Goal: Information Seeking & Learning: Check status

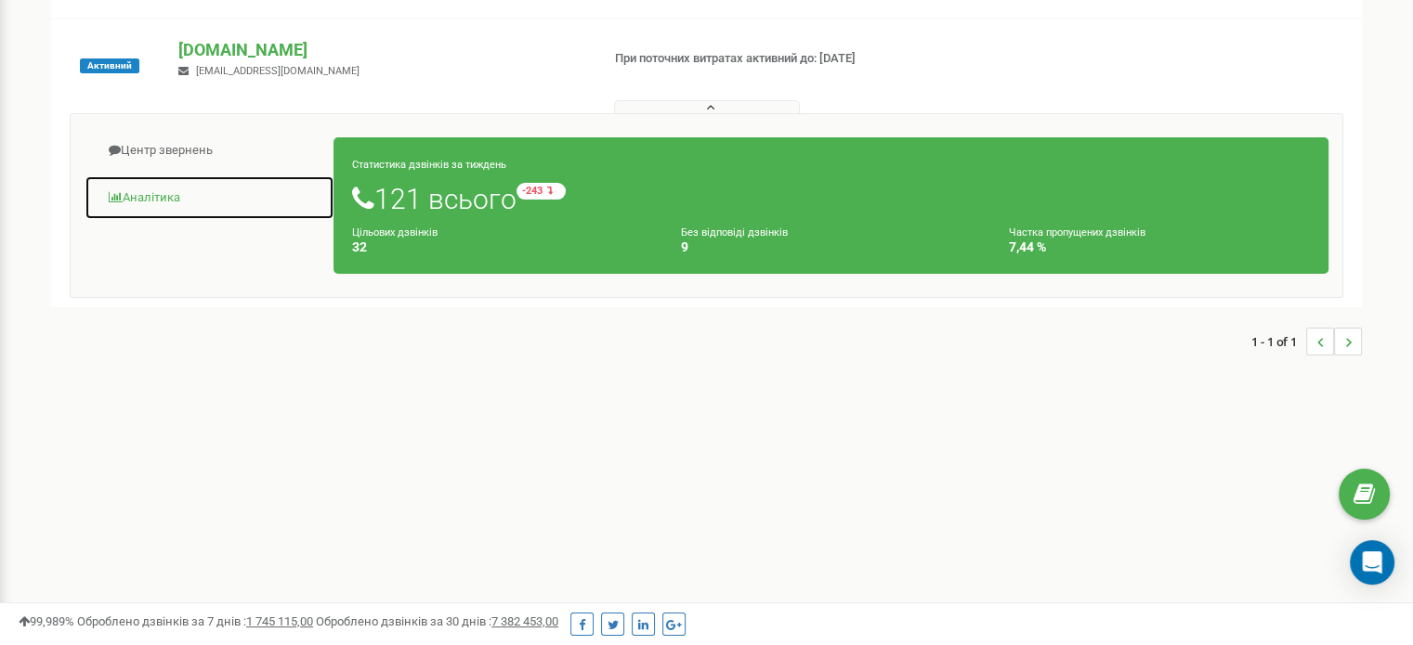
click at [176, 207] on link "Аналiтика" at bounding box center [210, 199] width 250 height 46
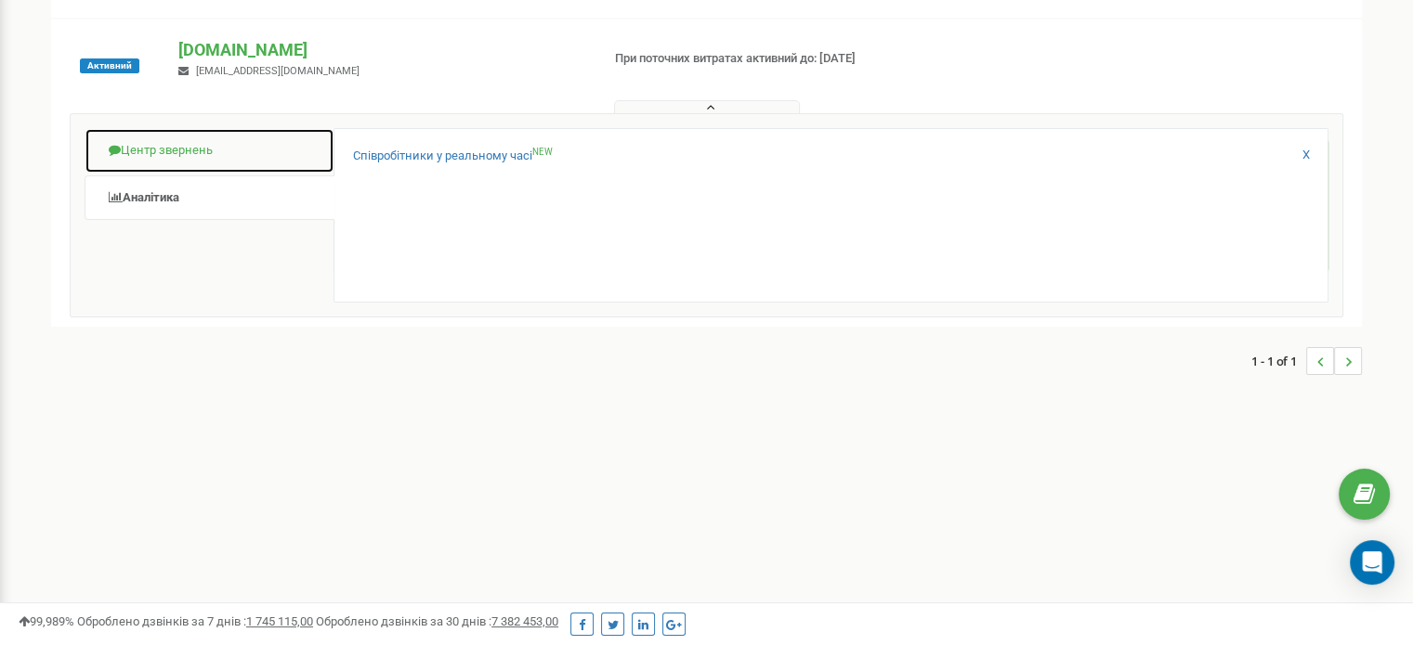
click at [176, 141] on link "Центр звернень" at bounding box center [210, 151] width 250 height 46
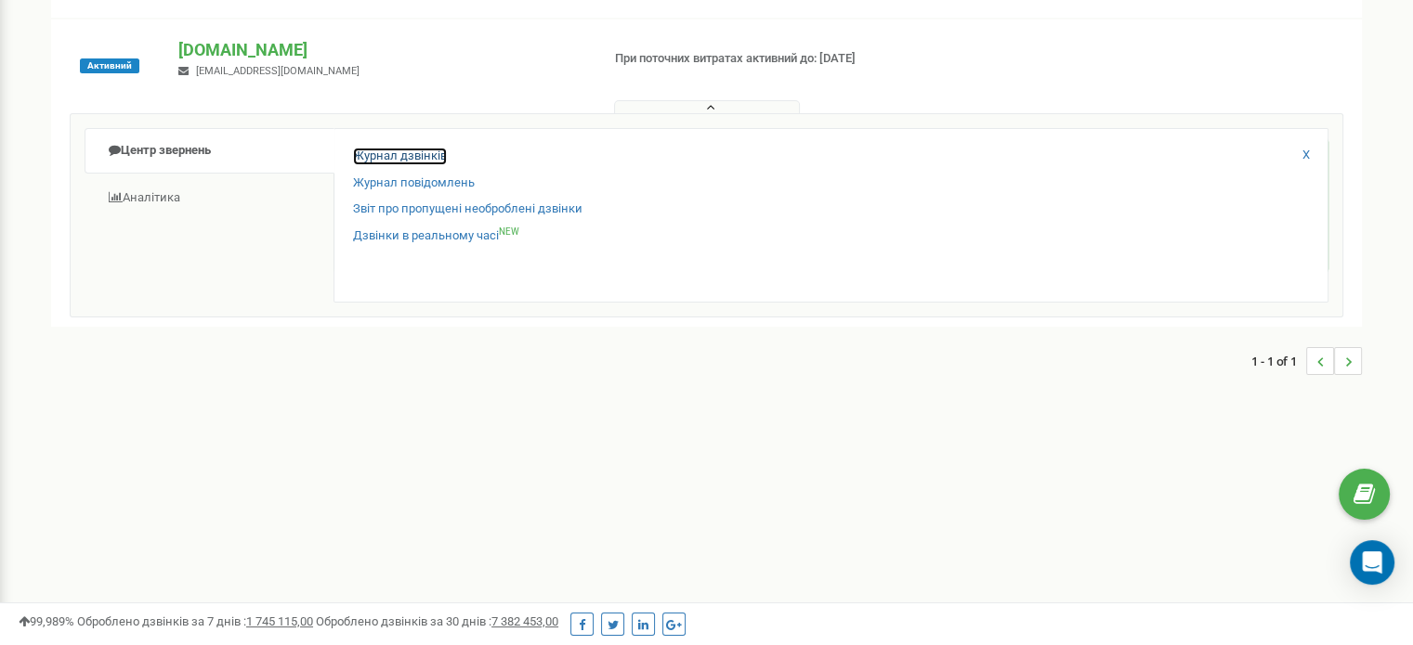
click at [379, 162] on link "Журнал дзвінків" at bounding box center [400, 157] width 94 height 18
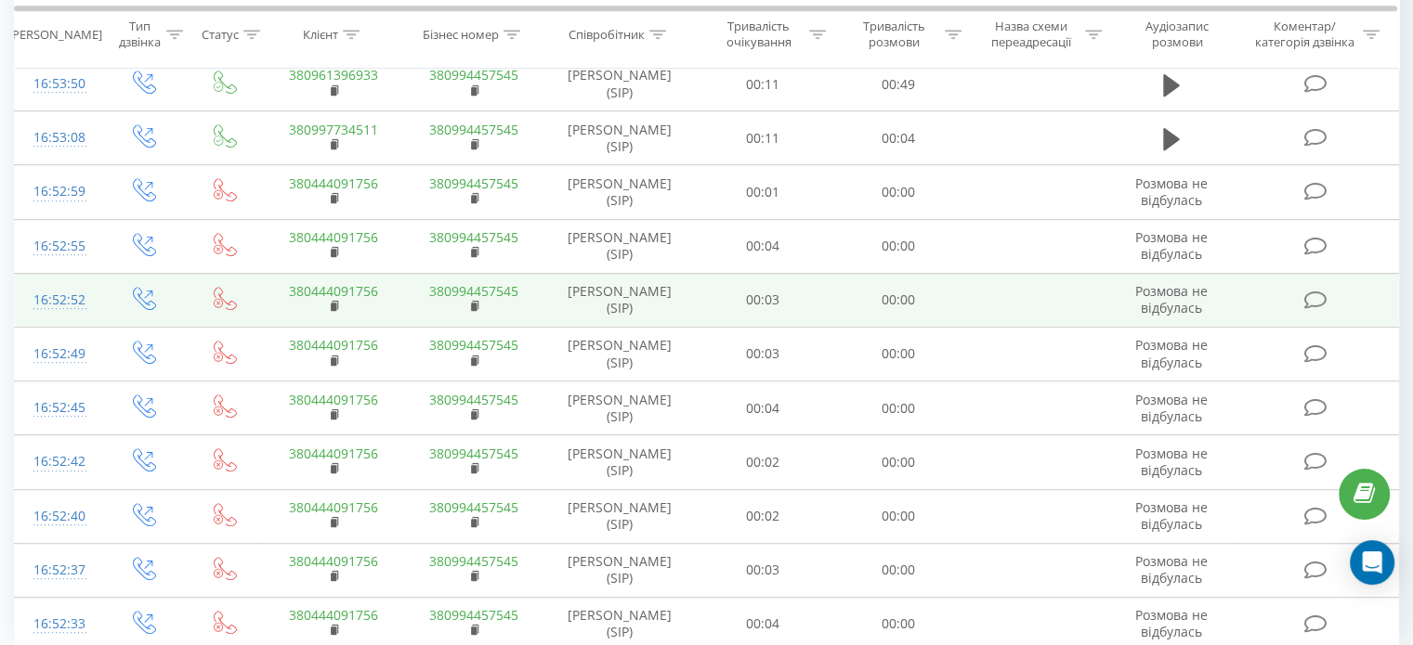
scroll to position [1048, 0]
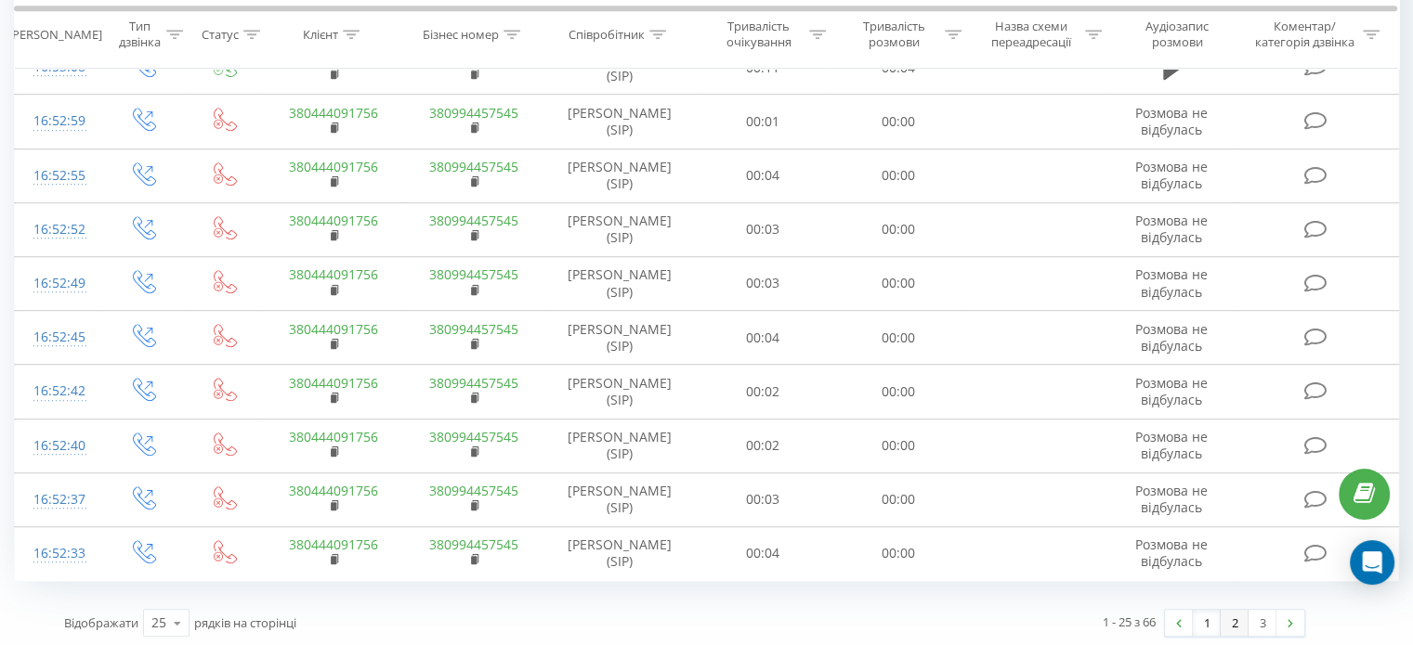
click at [1221, 621] on link "2" at bounding box center [1234, 623] width 28 height 26
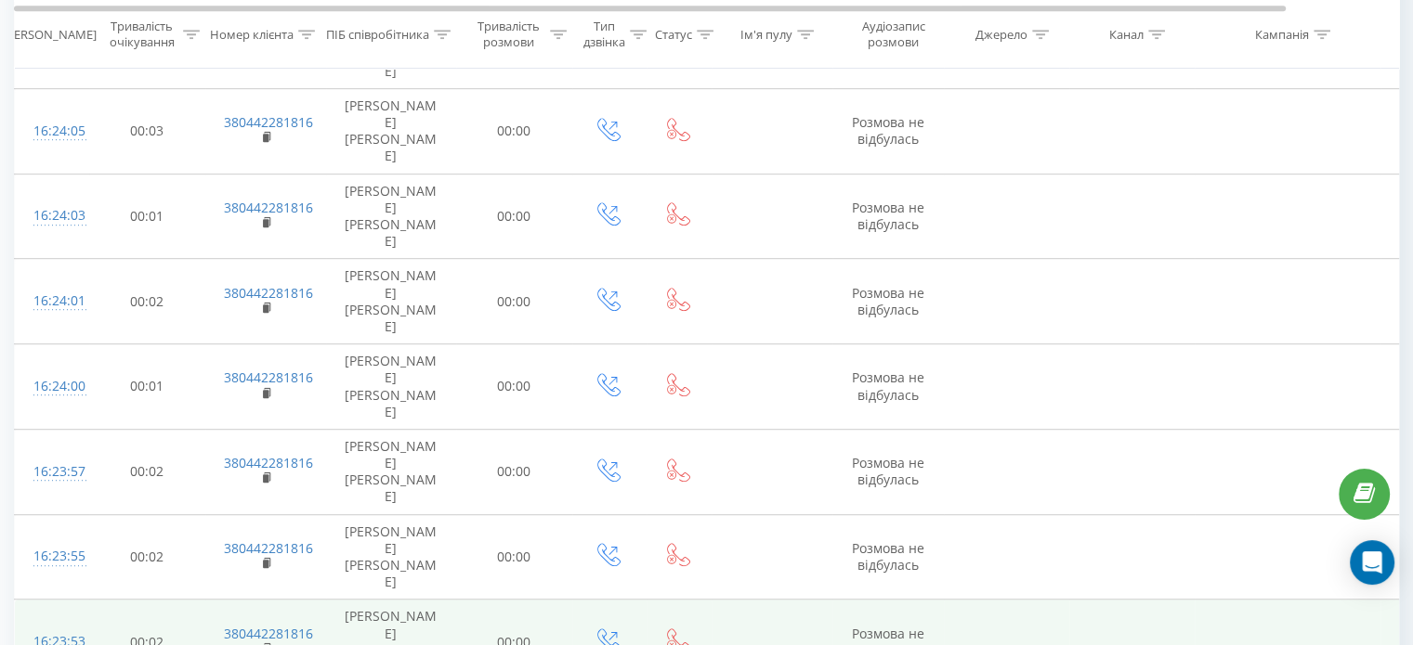
scroll to position [1048, 0]
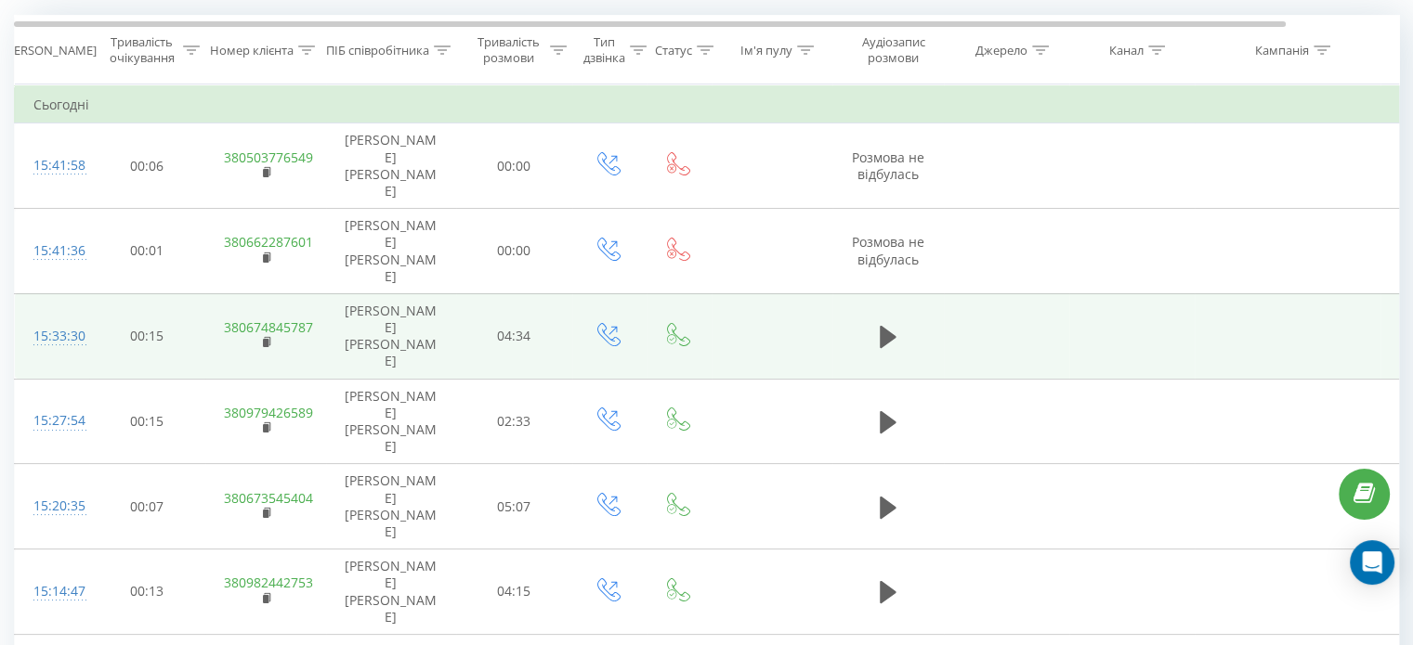
scroll to position [599, 0]
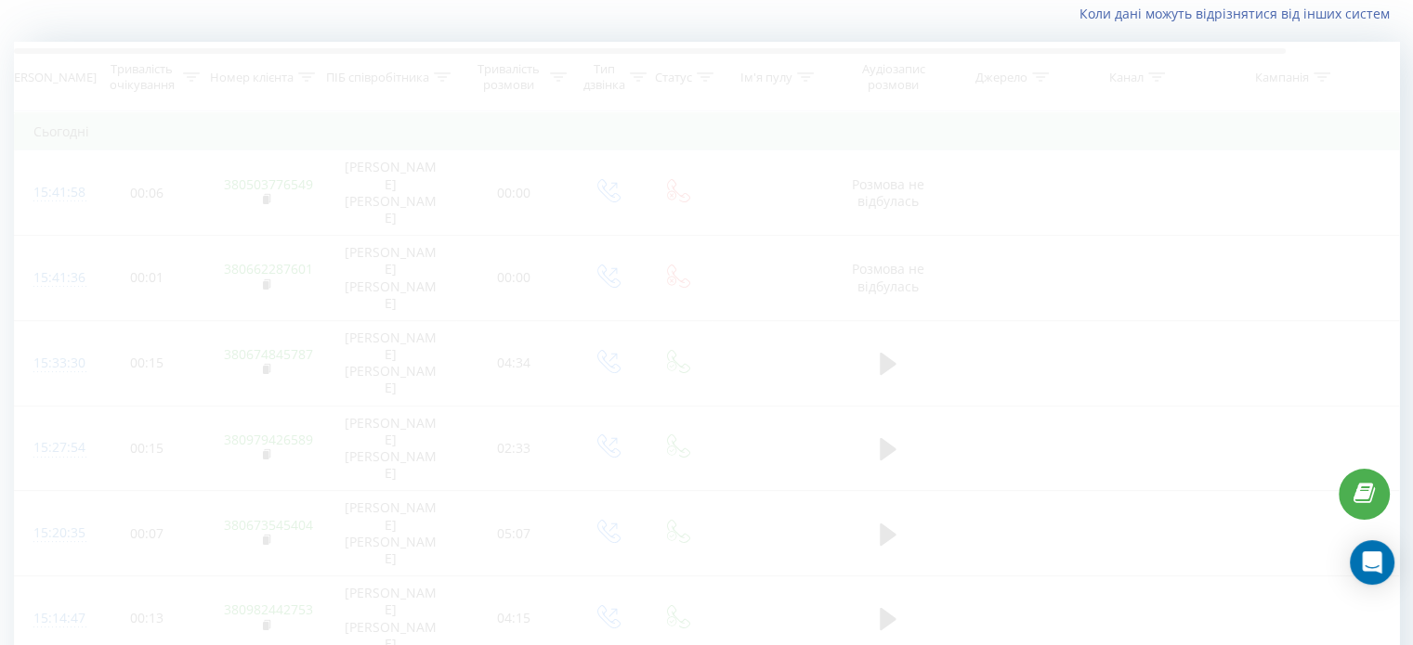
scroll to position [123, 0]
